Goal: Use online tool/utility: Use online tool/utility

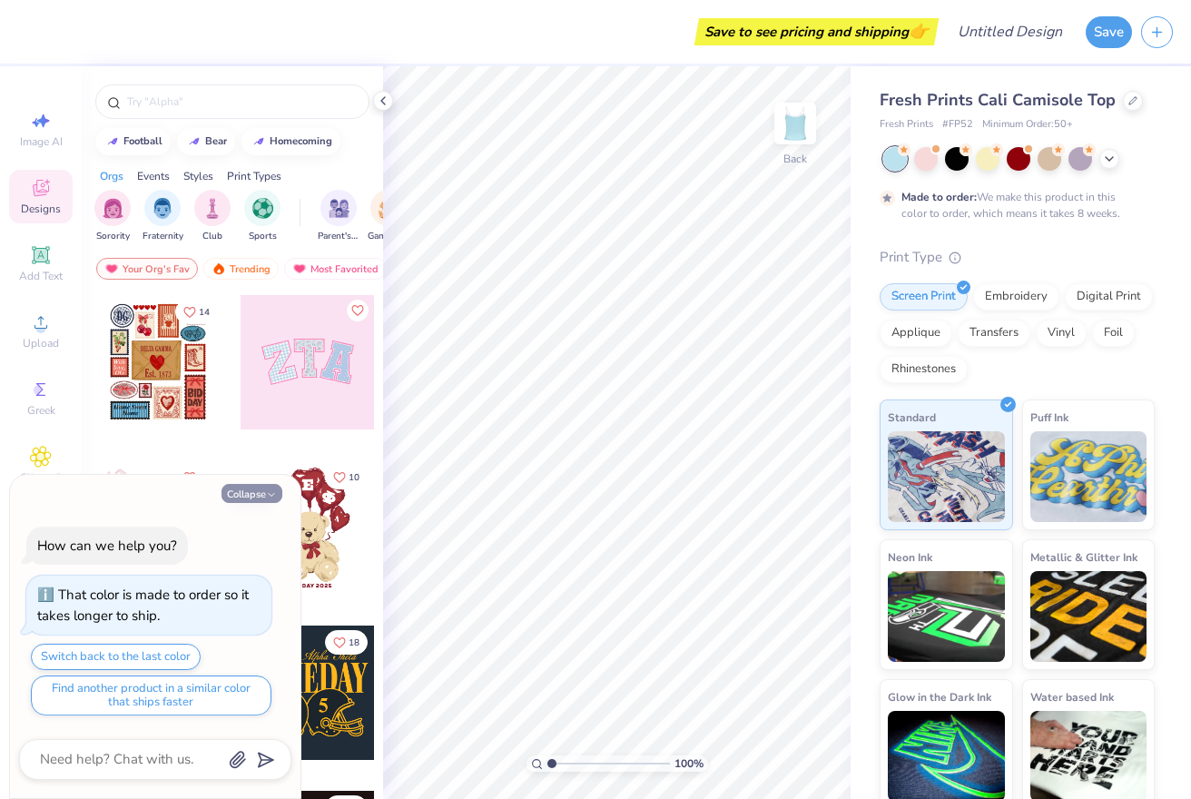
click at [255, 495] on button "Collapse" at bounding box center [252, 493] width 61 height 19
type textarea "x"
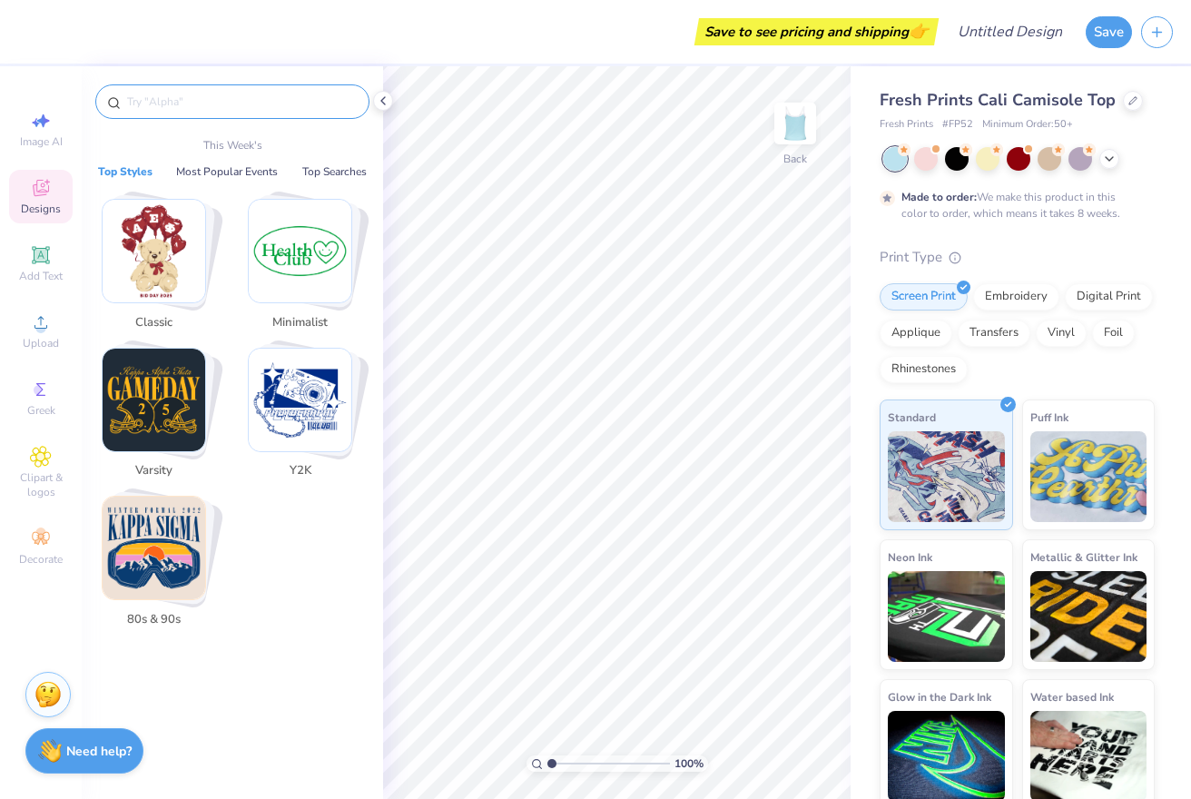
click at [225, 105] on input "text" at bounding box center [241, 102] width 232 height 18
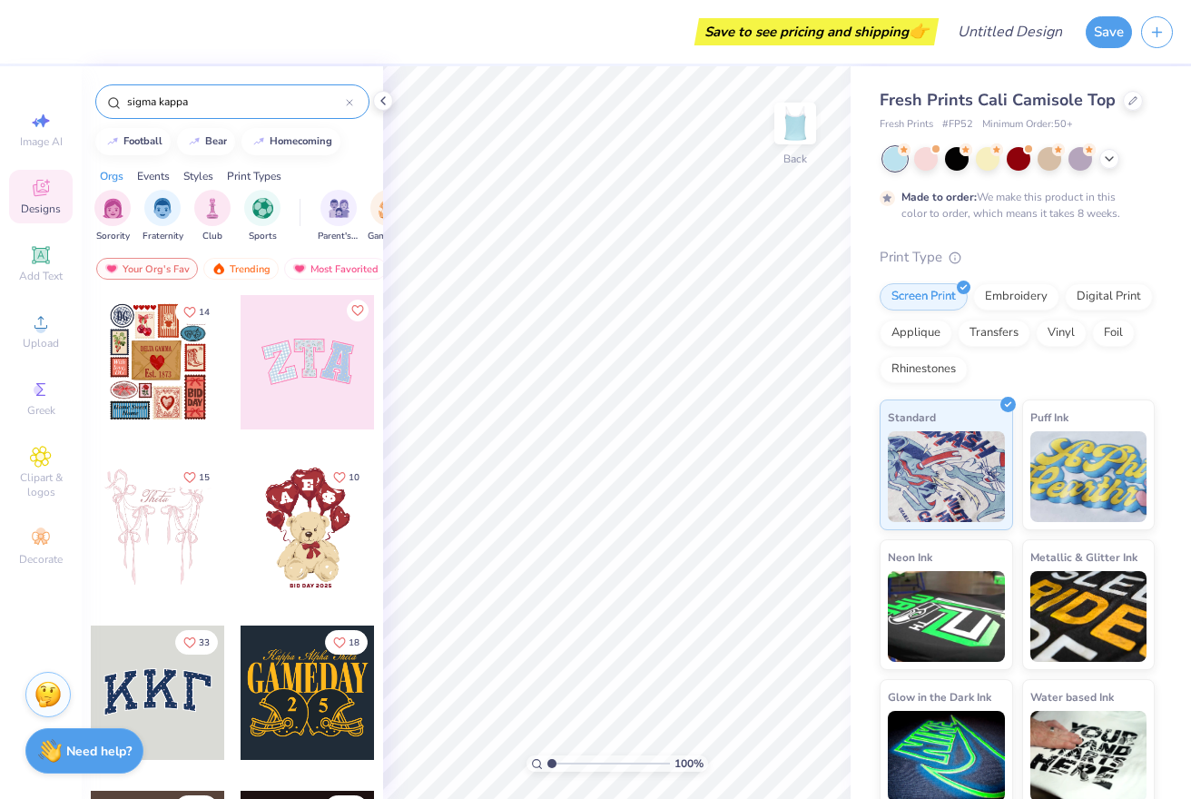
type input "sigma kappa"
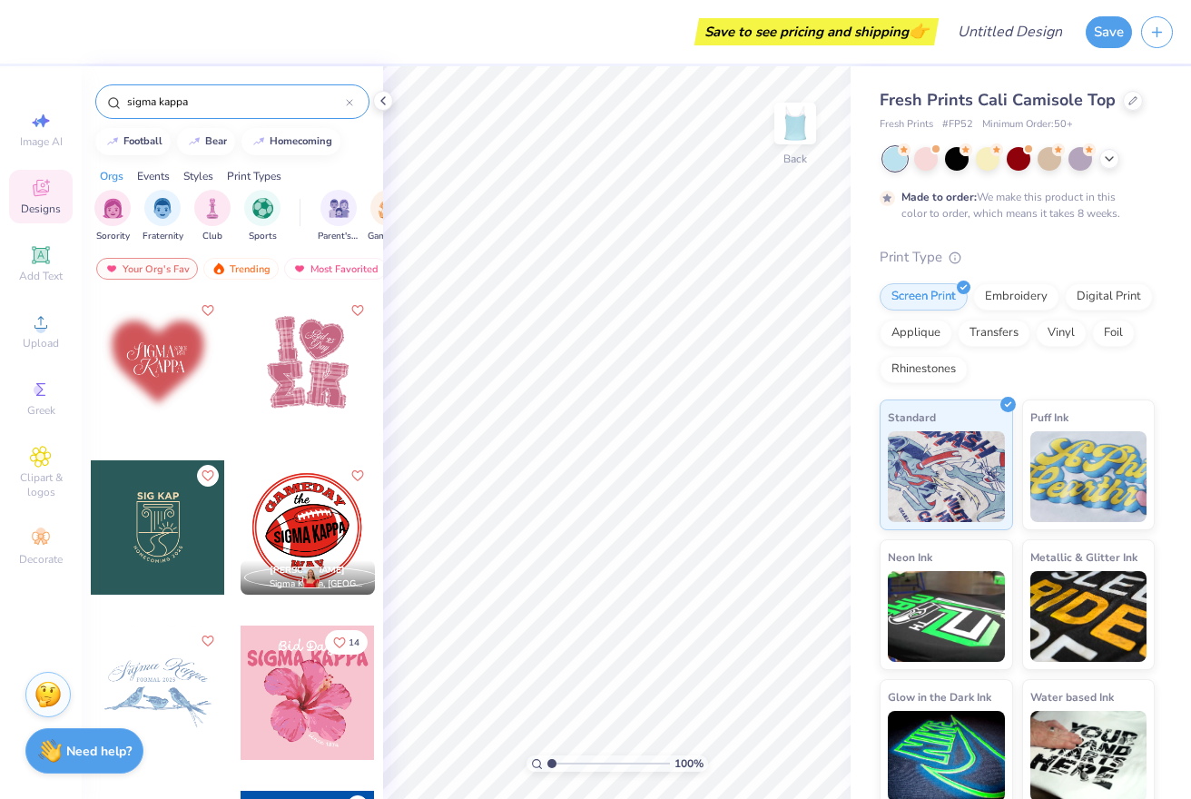
click at [299, 374] on div at bounding box center [308, 362] width 134 height 134
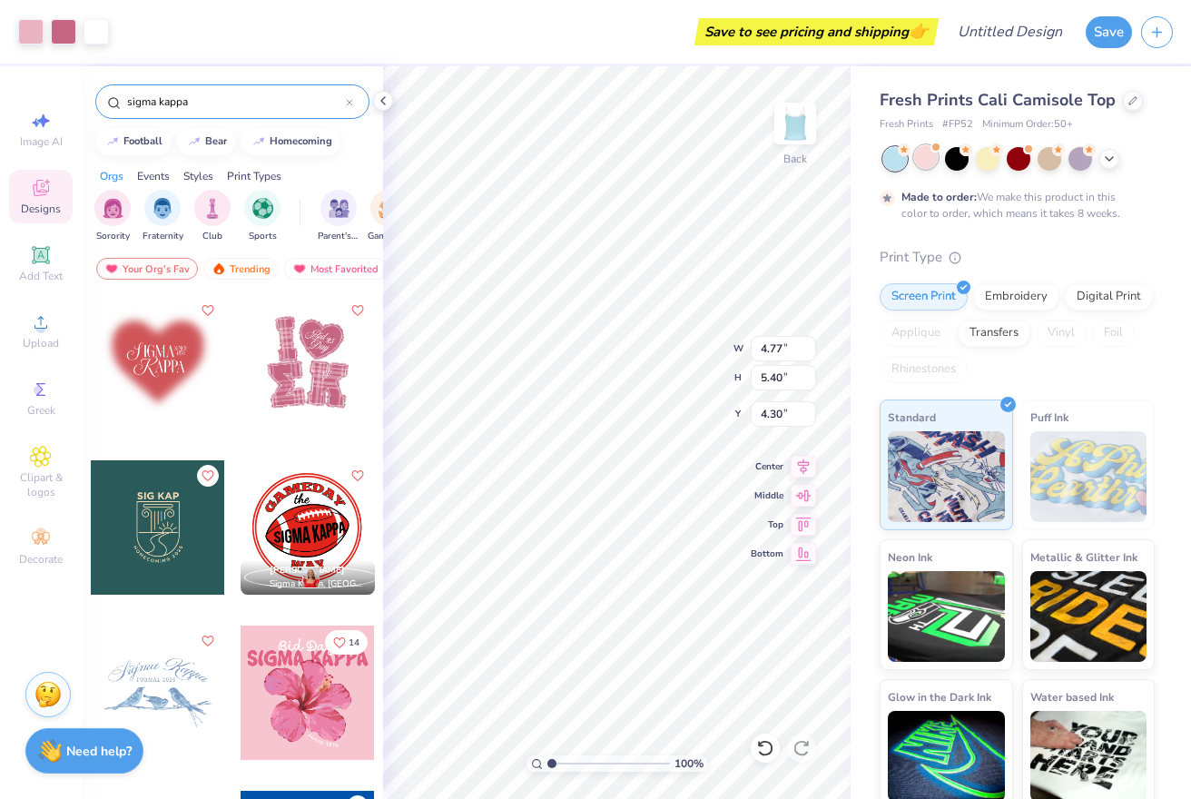
click at [931, 162] on div at bounding box center [926, 157] width 24 height 24
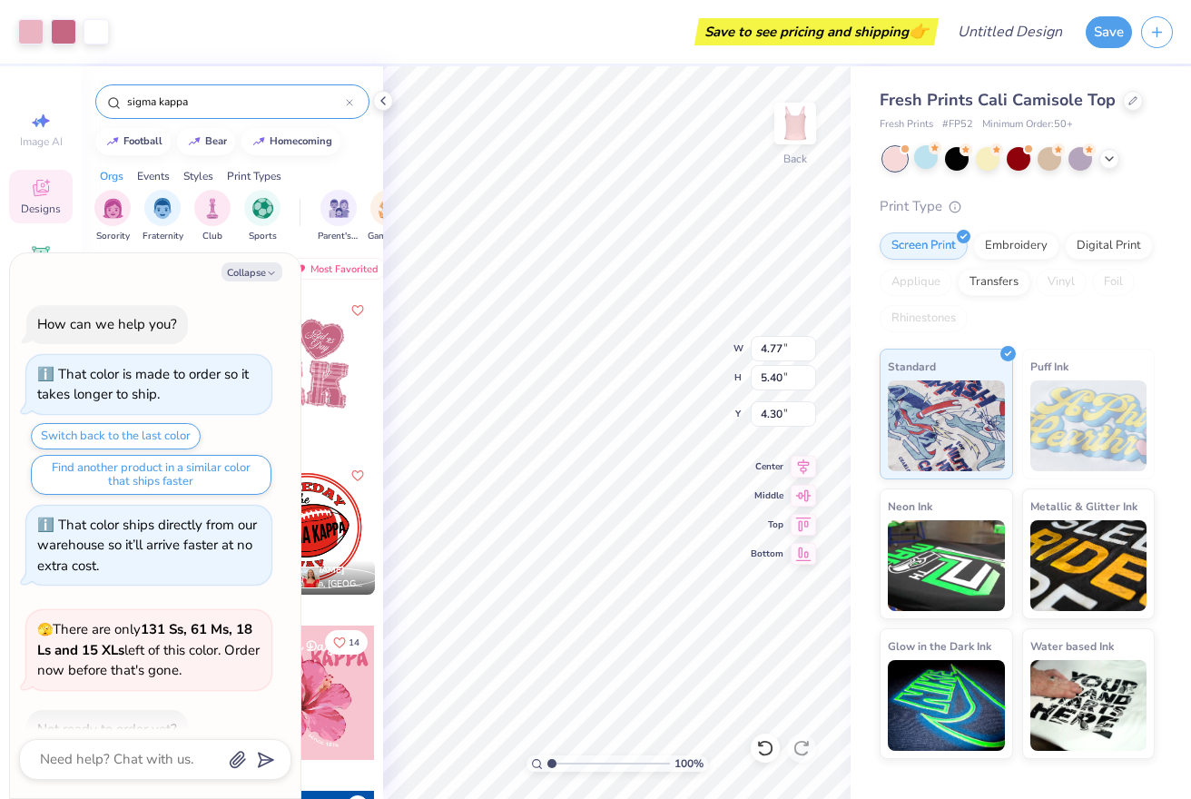
scroll to position [105, 0]
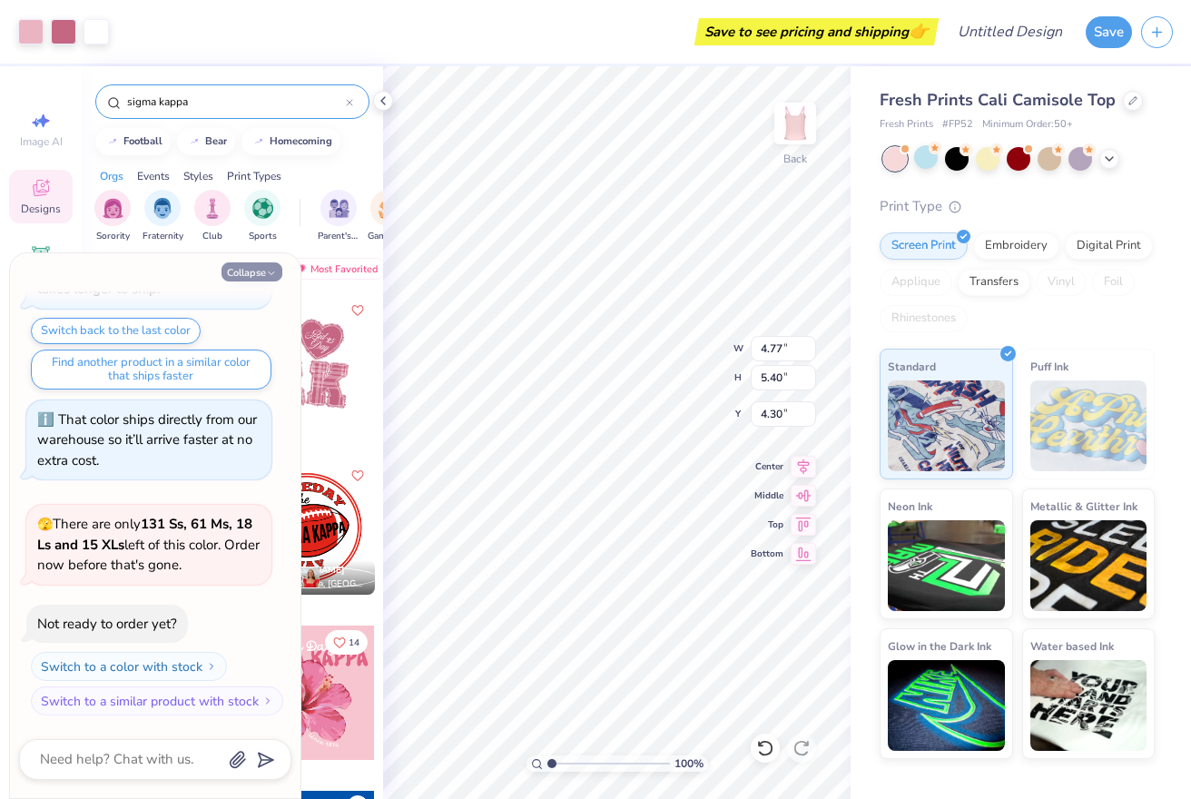
click at [252, 272] on button "Collapse" at bounding box center [252, 271] width 61 height 19
type textarea "x"
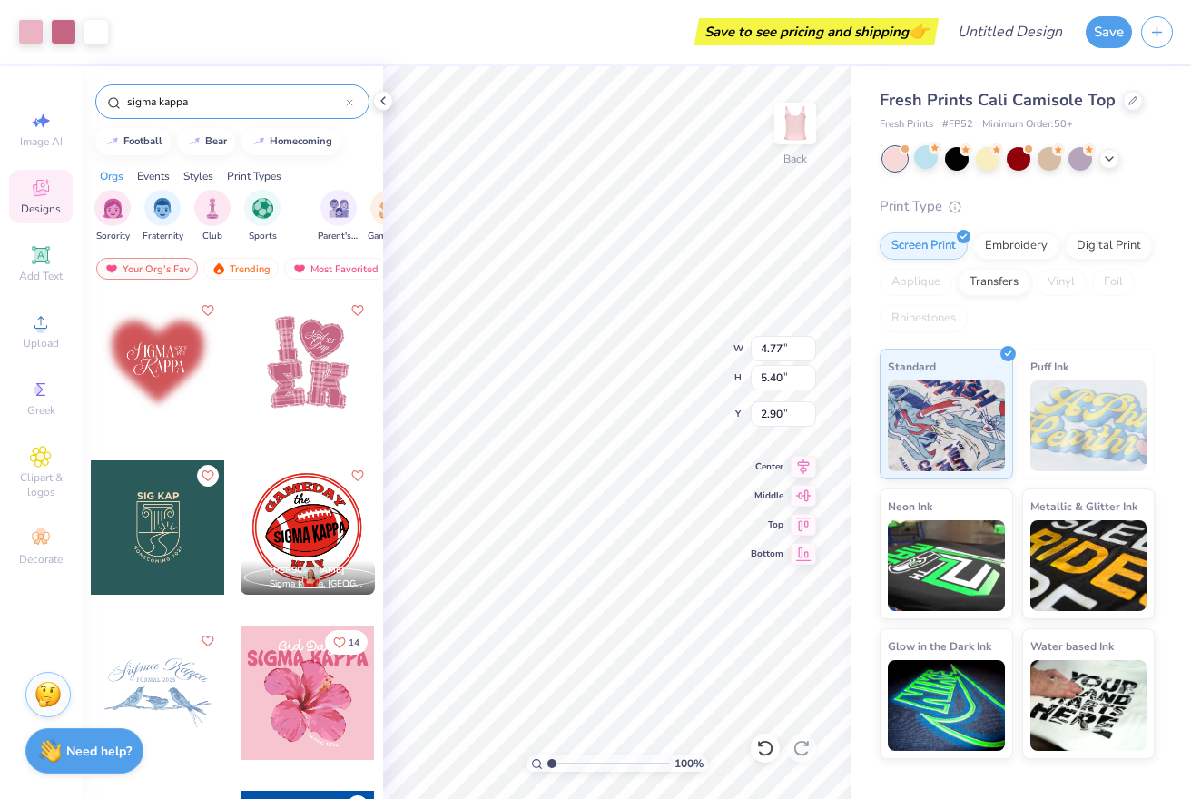
type input "2.90"
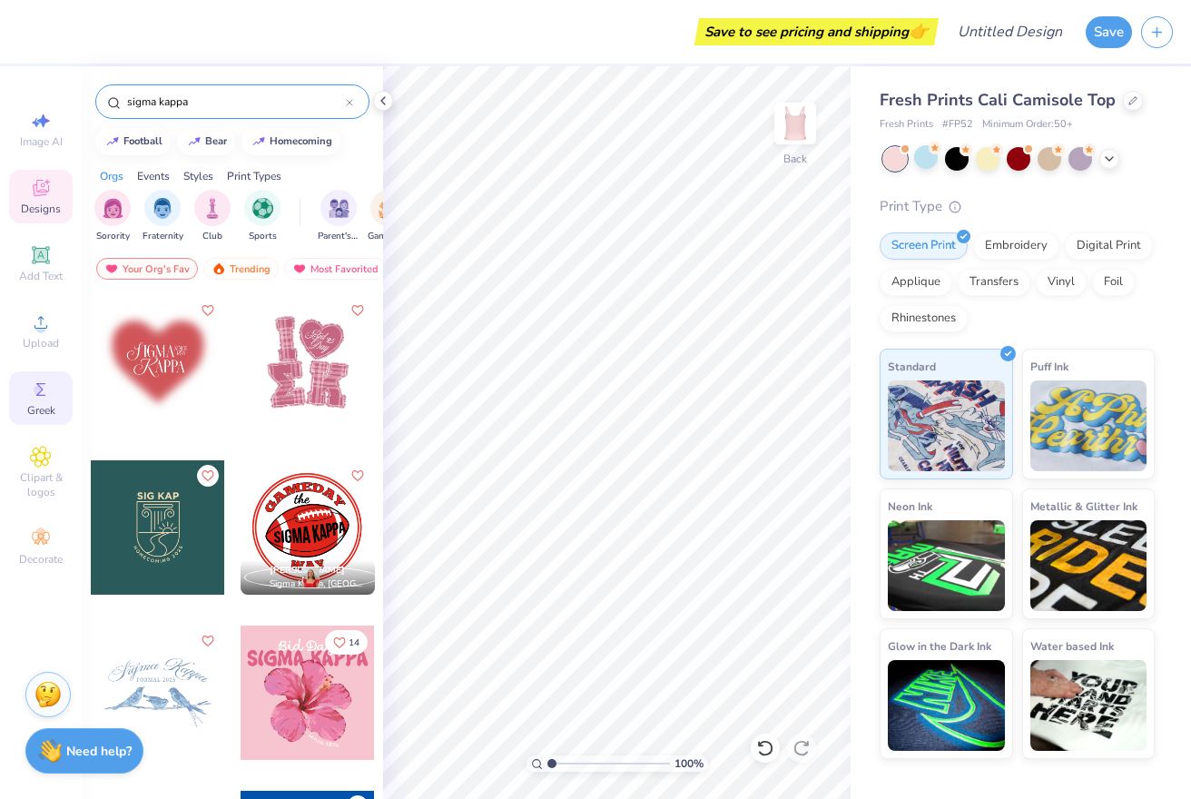
click at [37, 395] on icon at bounding box center [40, 389] width 9 height 13
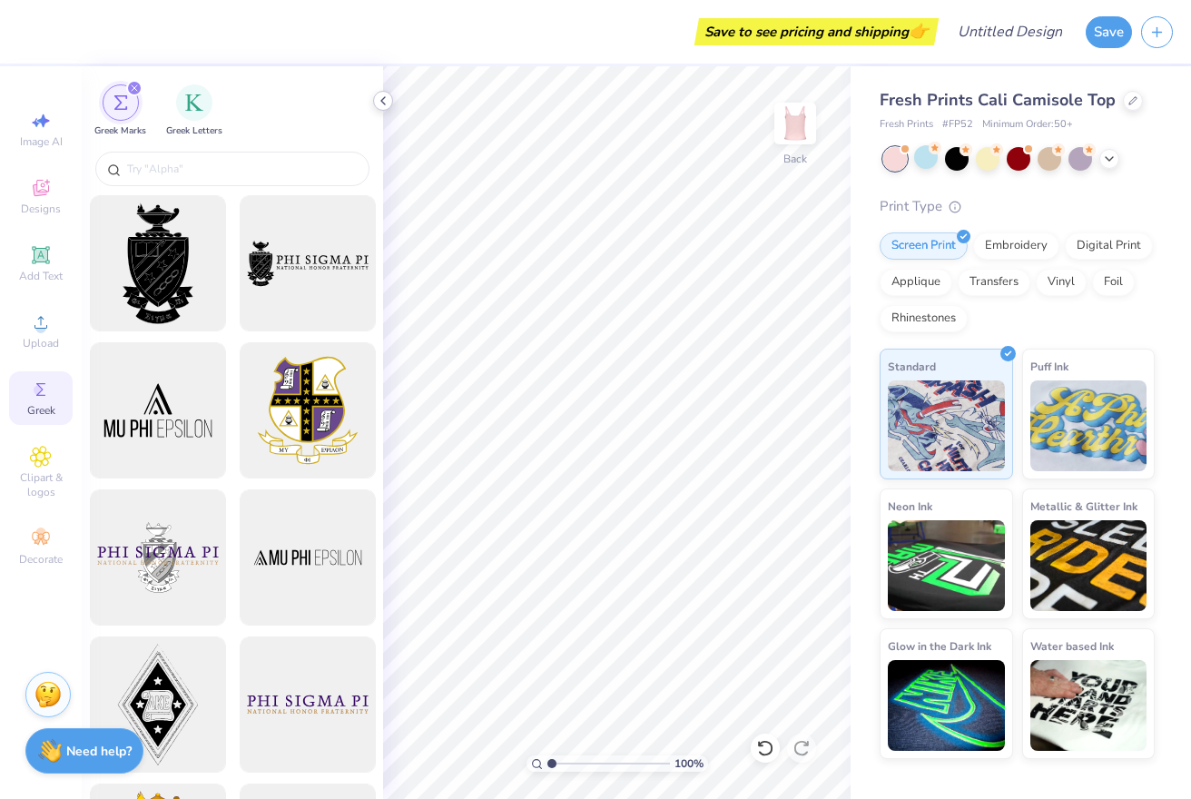
click at [377, 100] on icon at bounding box center [383, 101] width 15 height 15
